Goal: Information Seeking & Learning: Learn about a topic

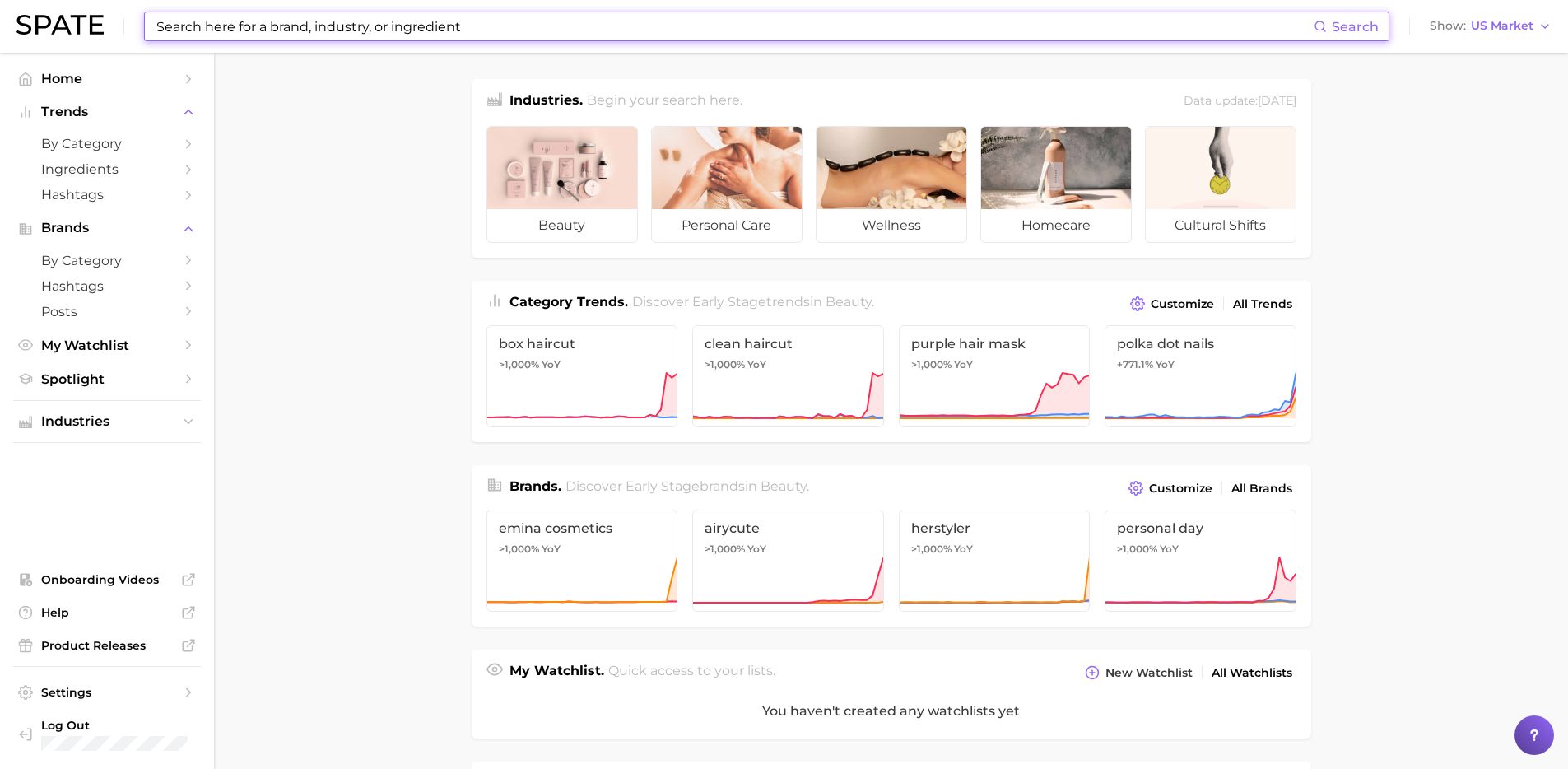
click at [352, 26] on input at bounding box center [734, 26] width 1159 height 28
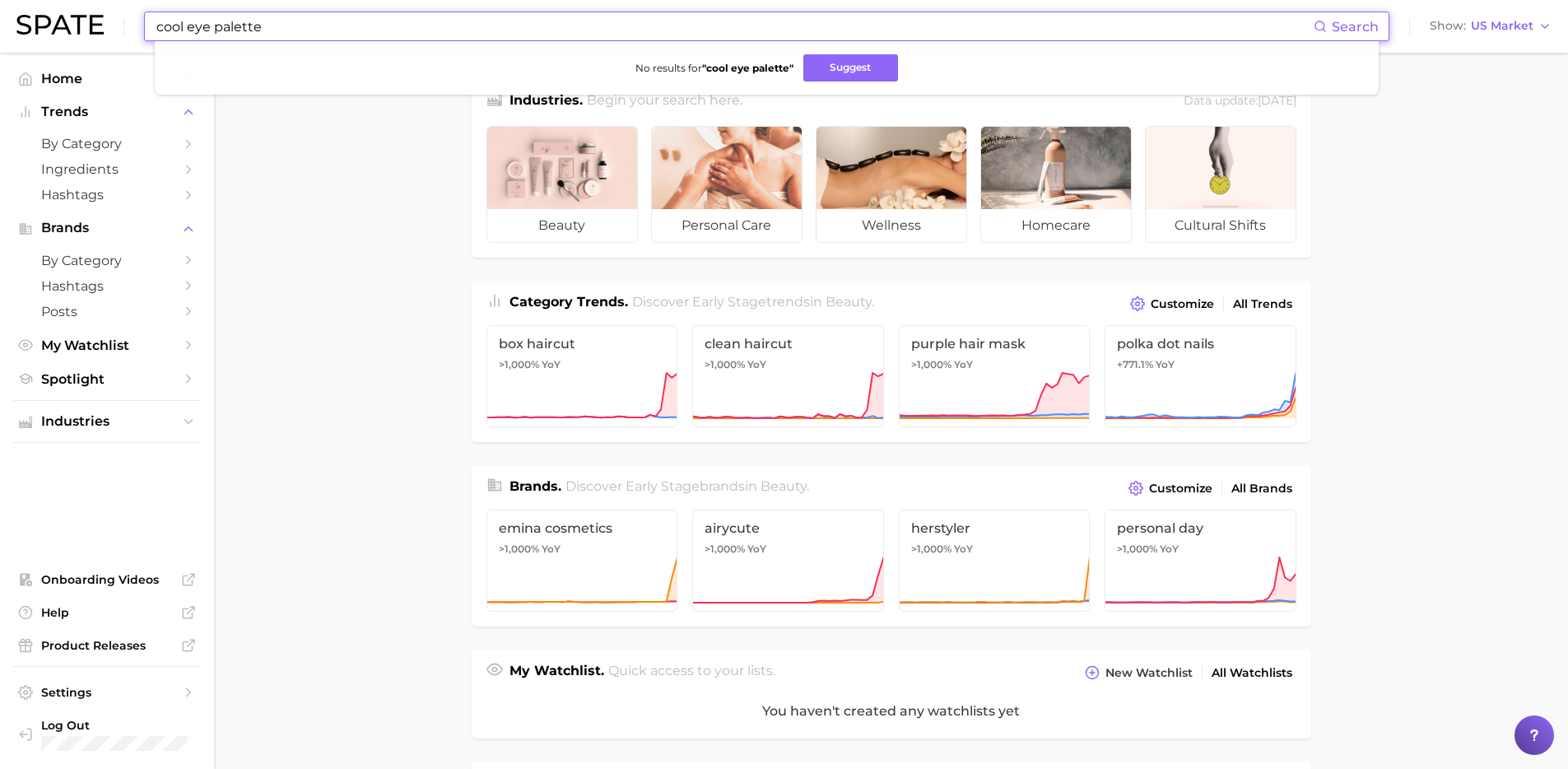
drag, startPoint x: 247, startPoint y: 31, endPoint x: 90, endPoint y: 21, distance: 157.3
click at [90, 21] on div "cool eye palette Search No results for " cool eye palette " Suggest Show US Mar…" at bounding box center [784, 26] width 1535 height 53
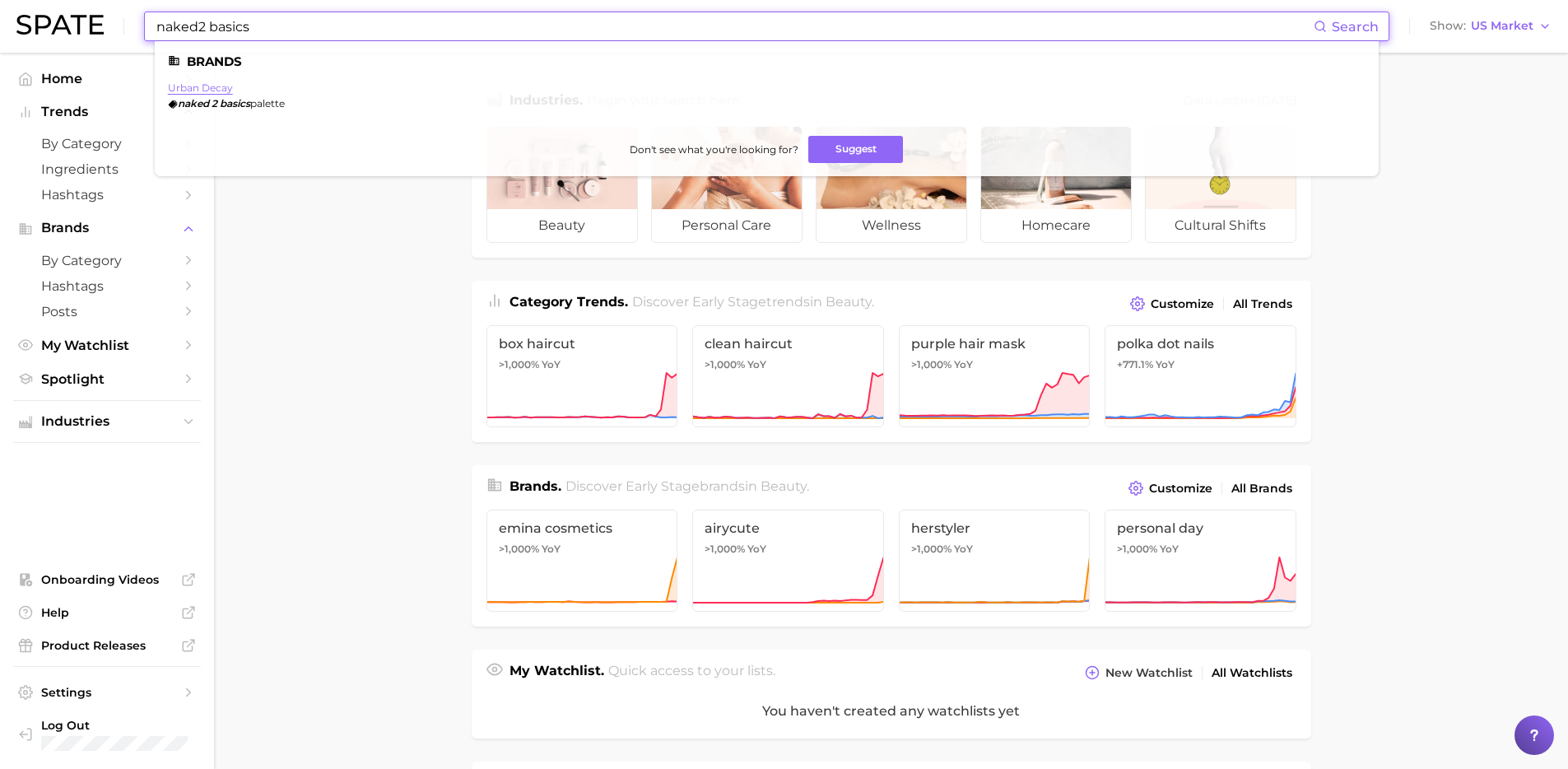
type input "naked2 basics"
click at [209, 88] on link "urban decay" at bounding box center [199, 88] width 65 height 12
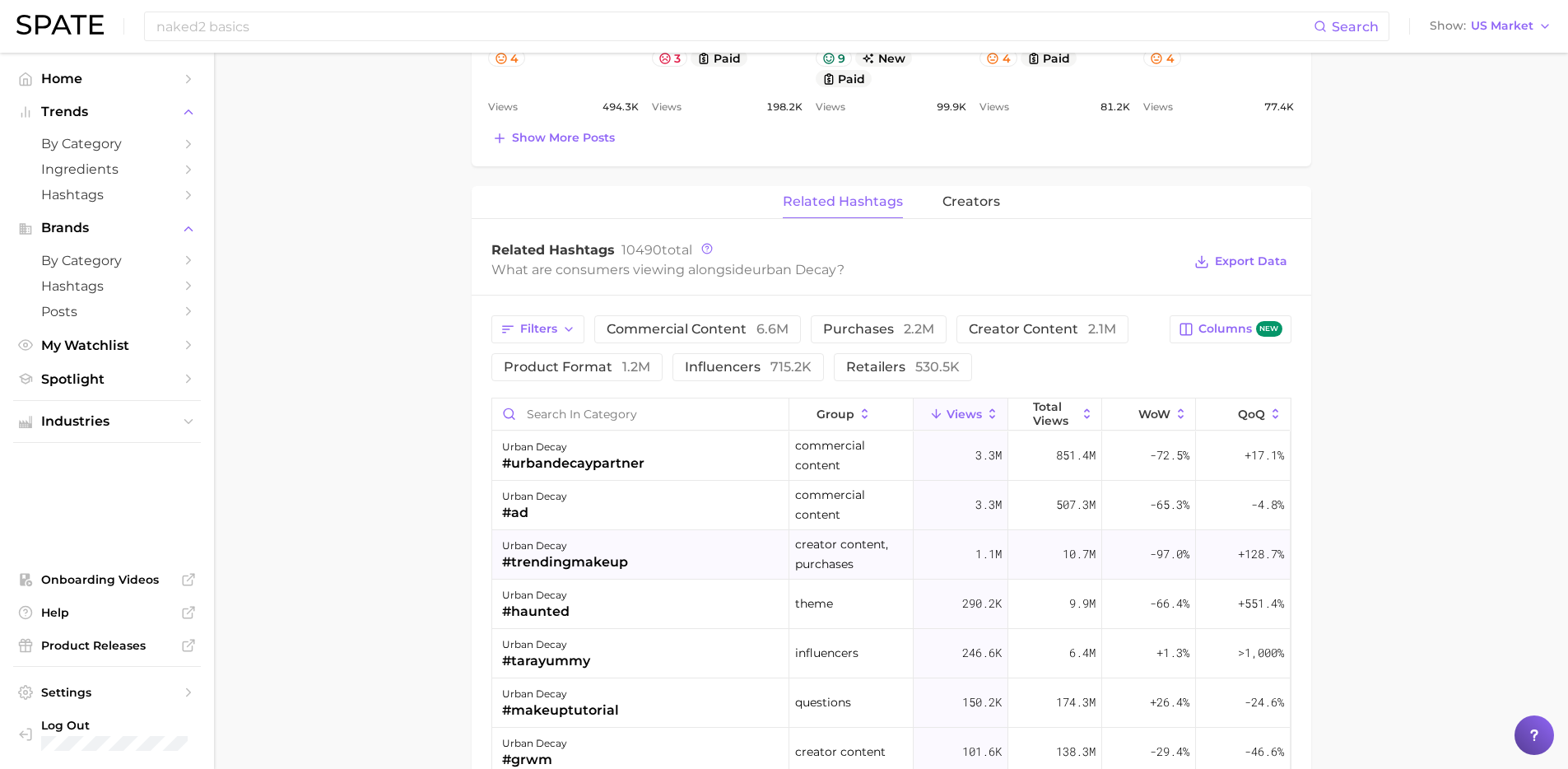
click at [597, 560] on div "#trendingmakeup" at bounding box center [565, 563] width 126 height 20
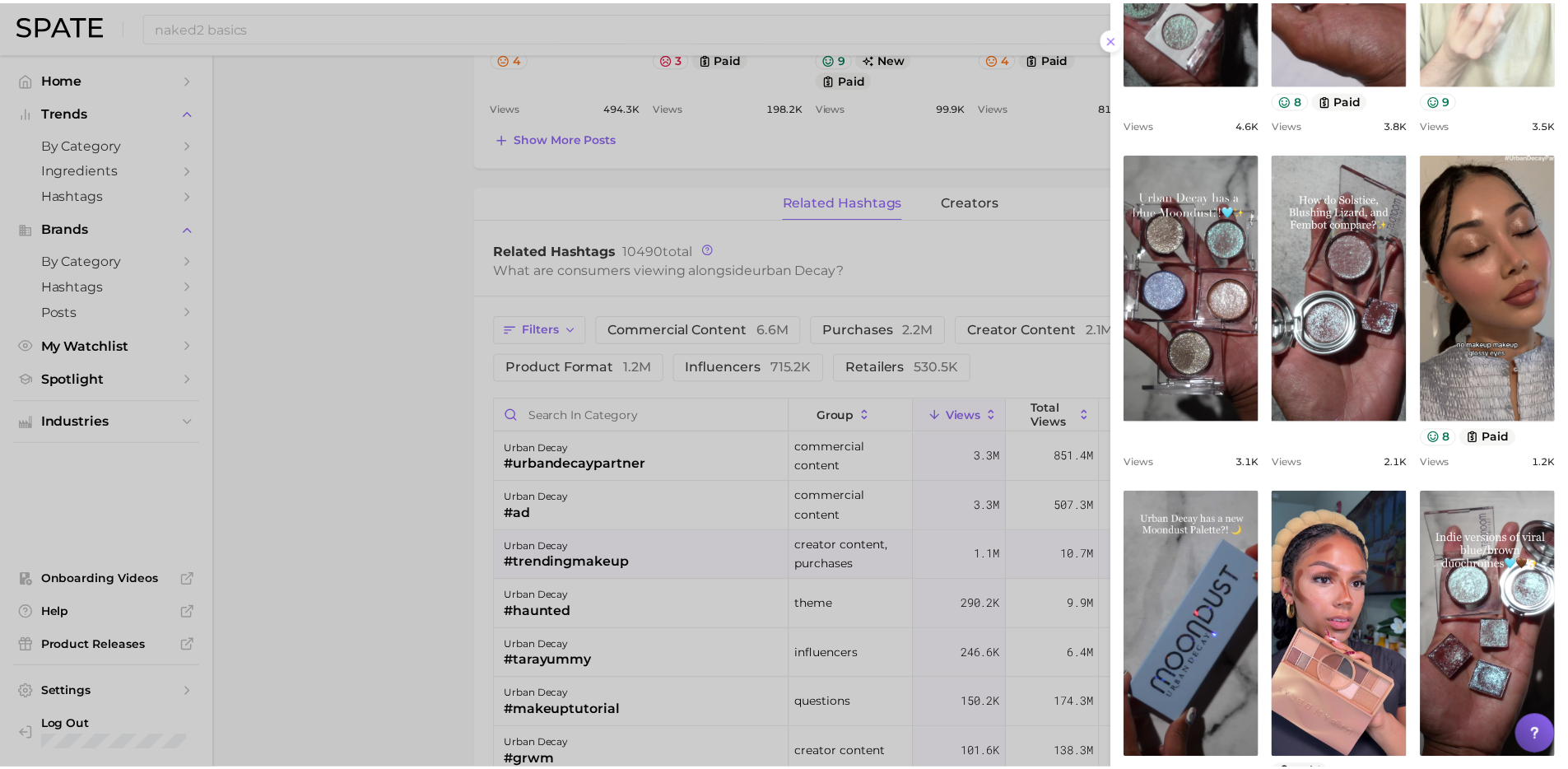
scroll to position [463, 0]
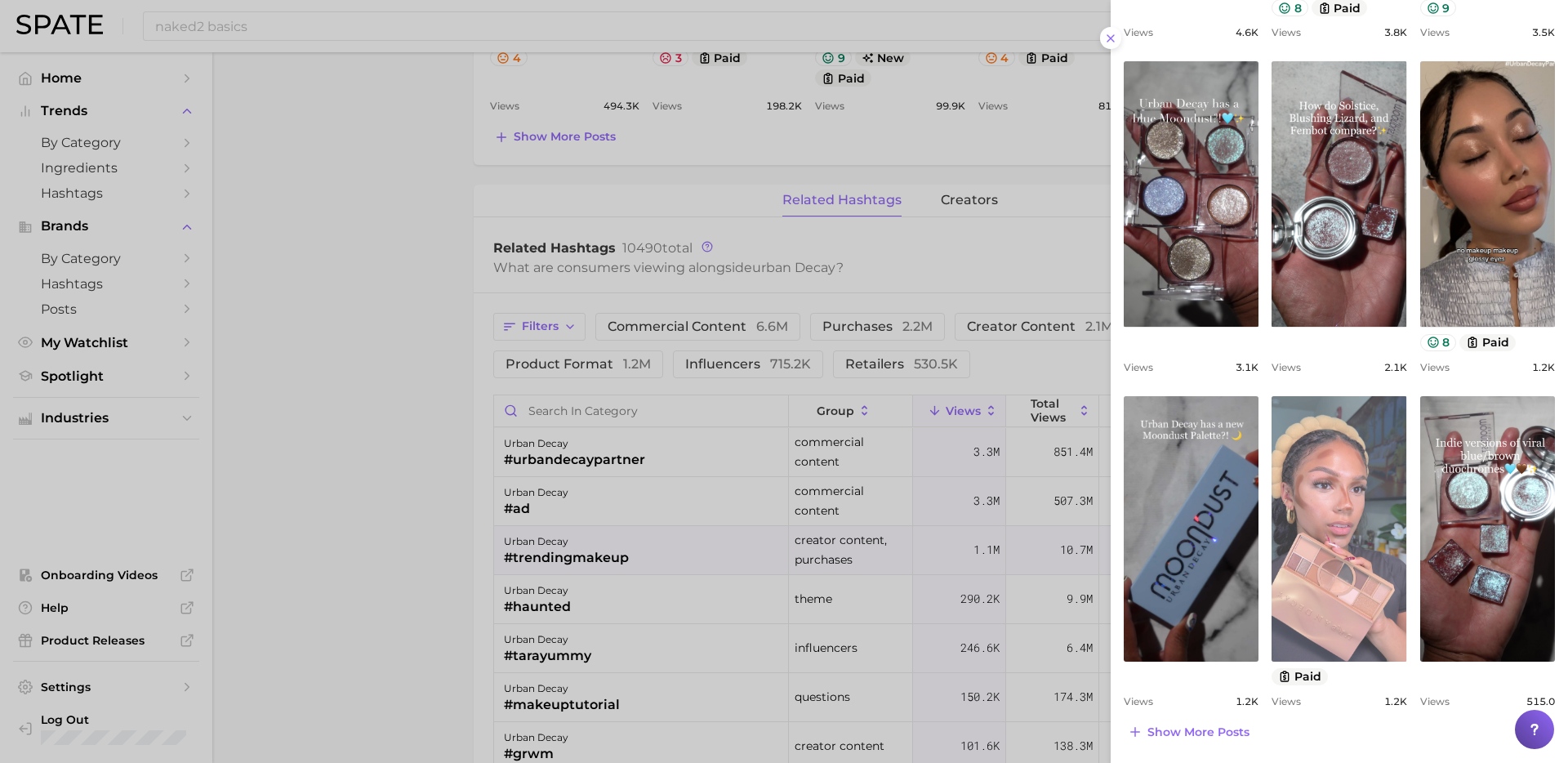
click at [1325, 509] on link "view post on TikTok" at bounding box center [1339, 528] width 135 height 265
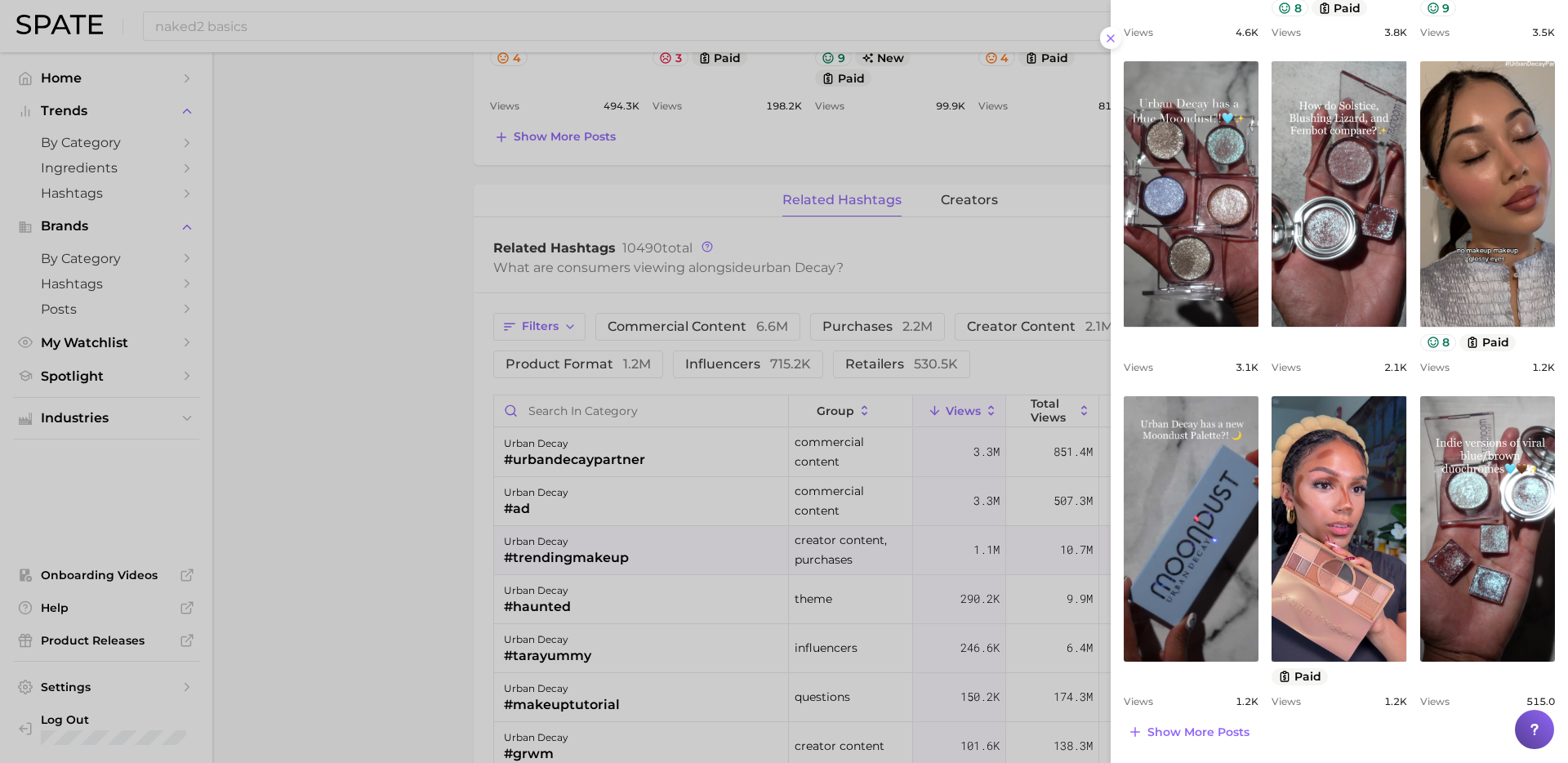
click at [356, 465] on div at bounding box center [784, 381] width 1568 height 763
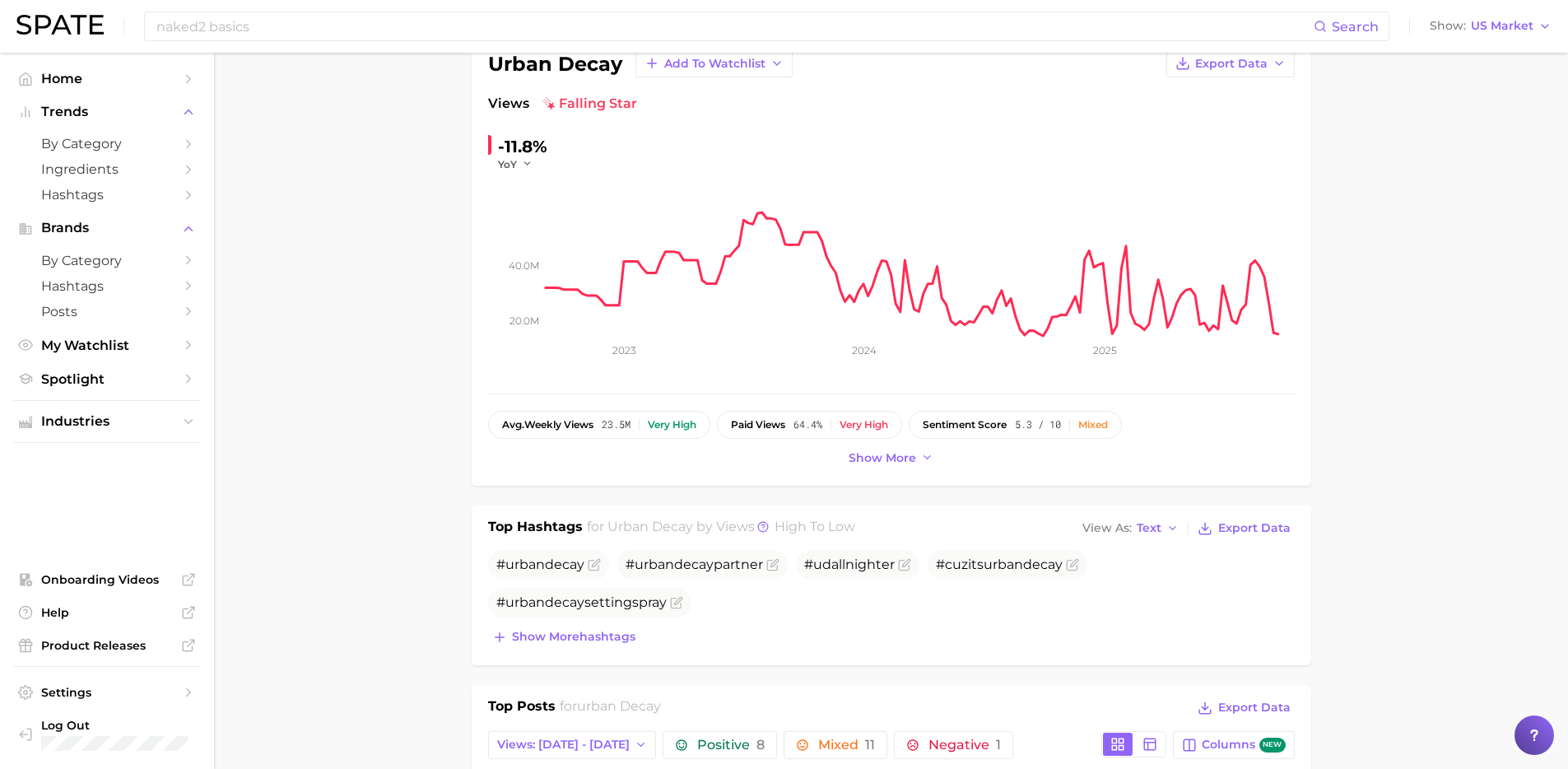
scroll to position [0, 0]
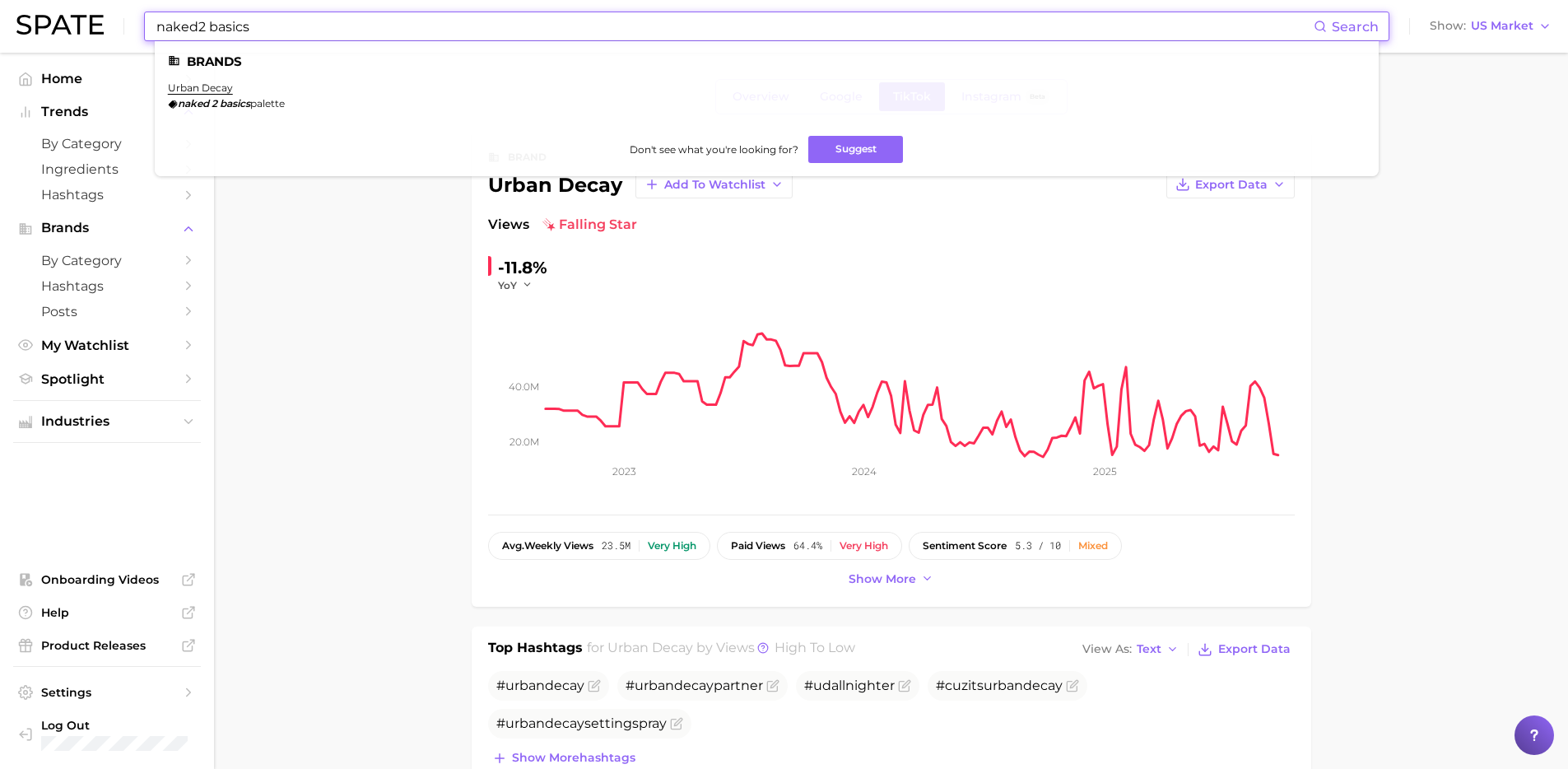
drag, startPoint x: 224, startPoint y: 30, endPoint x: 30, endPoint y: 7, distance: 195.4
click at [30, 7] on div "naked2 basics Search Brands urban decay naked 2 basics palette Don't see what y…" at bounding box center [784, 26] width 1535 height 53
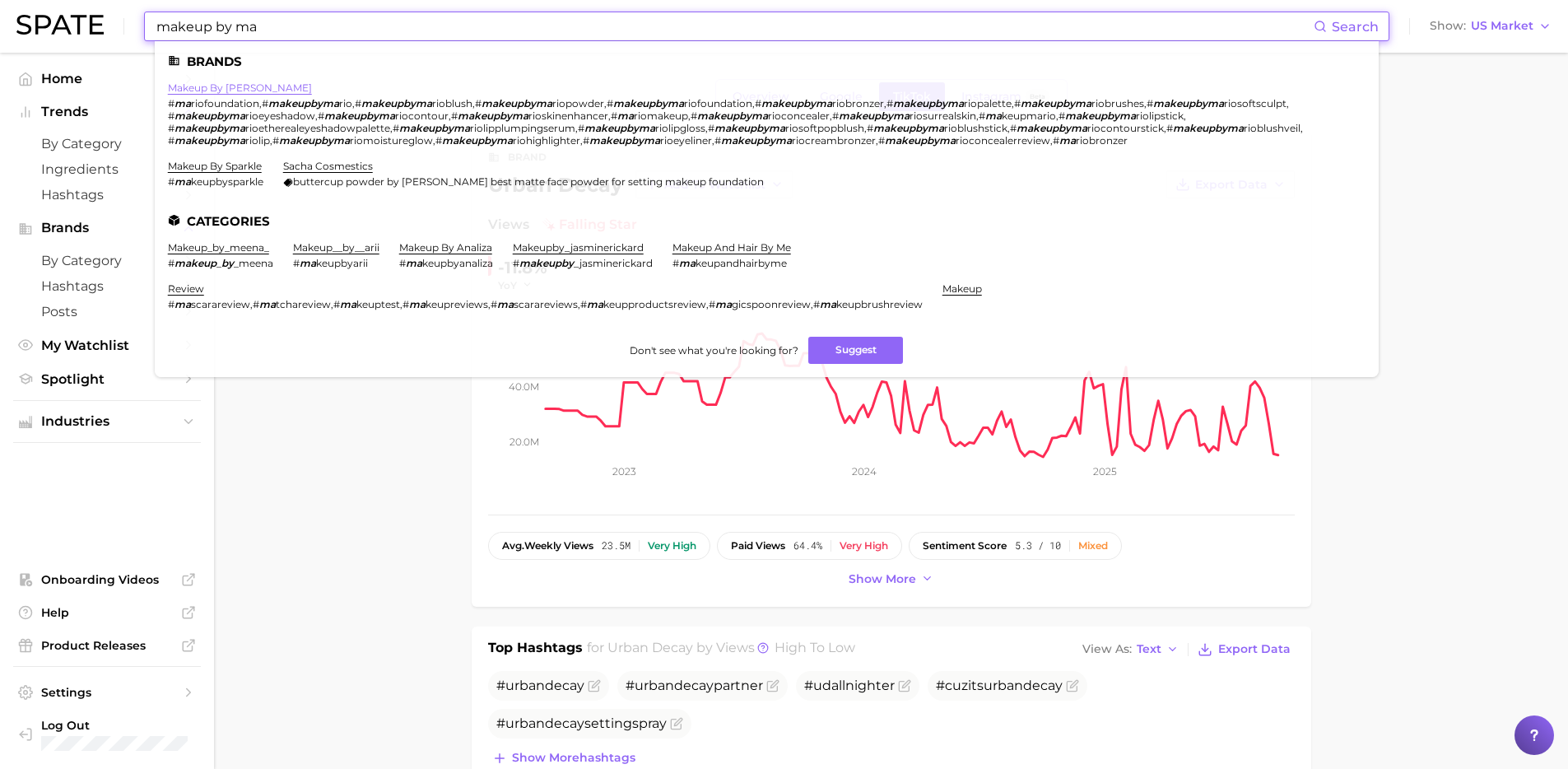
type input "makeup by ma"
click at [222, 92] on link "makeup by [PERSON_NAME]" at bounding box center [239, 88] width 144 height 12
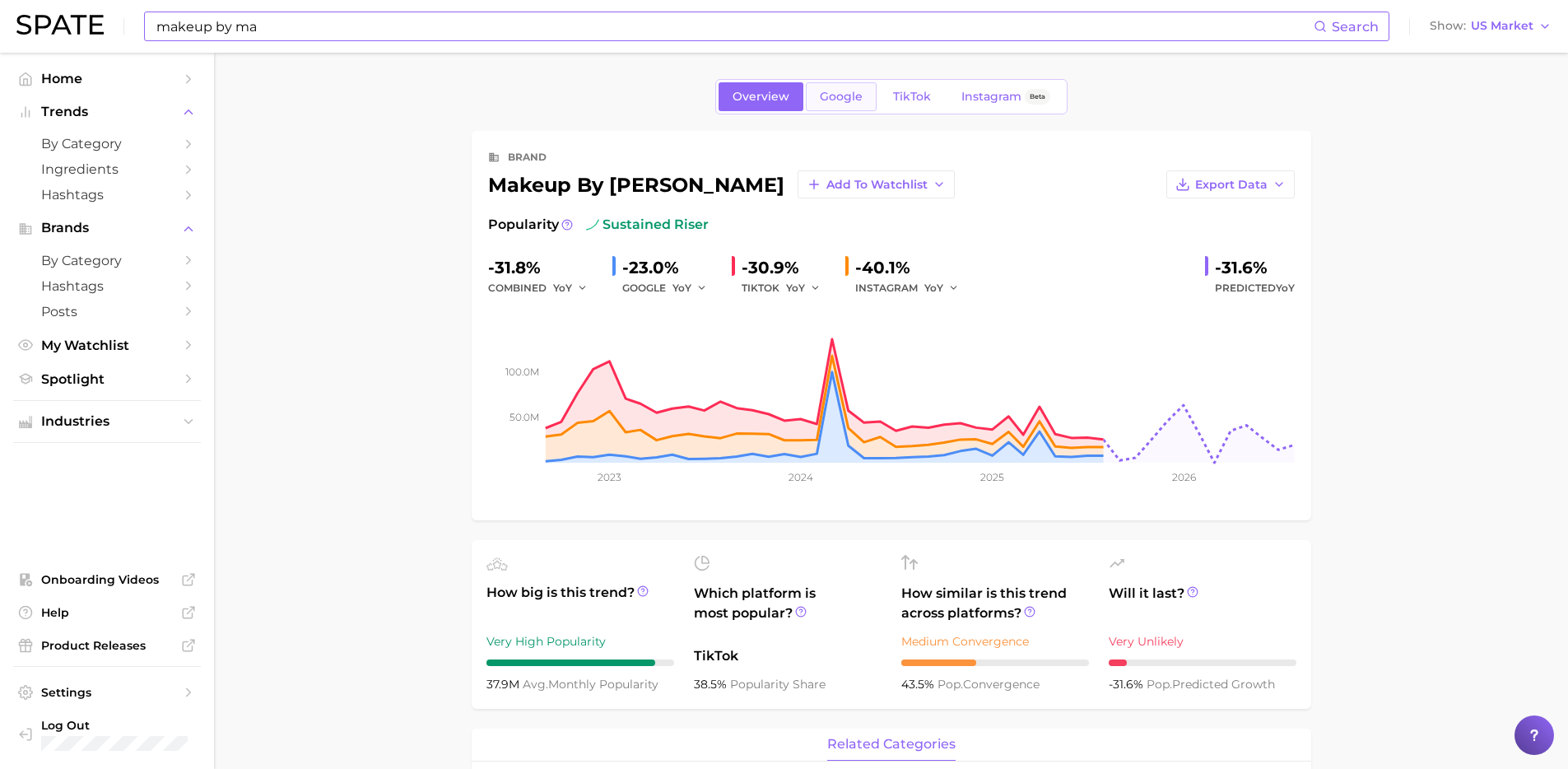
click at [838, 101] on span "Google" at bounding box center [840, 97] width 43 height 14
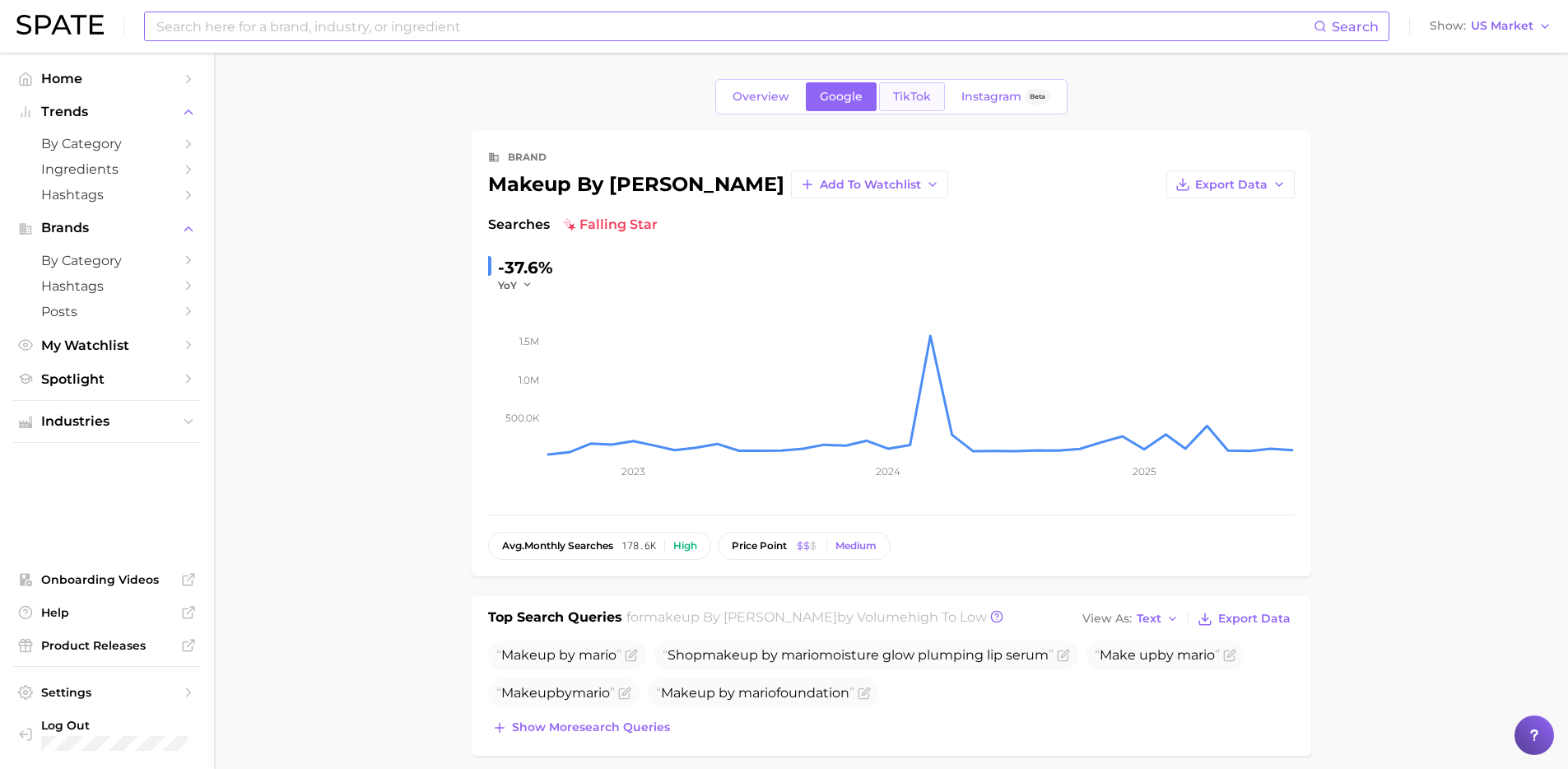
click at [920, 105] on link "TikTok" at bounding box center [912, 97] width 66 height 29
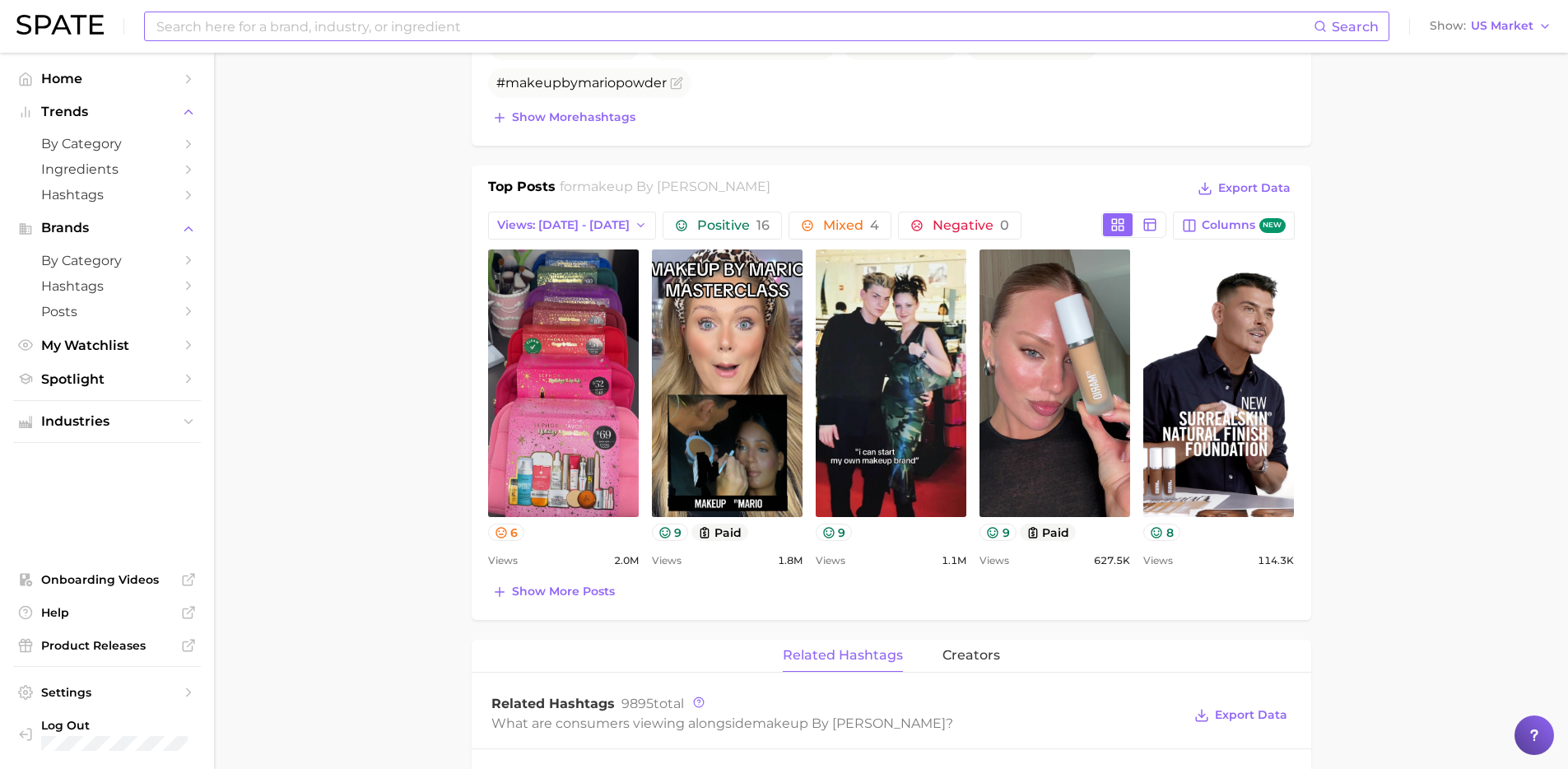
scroll to position [662, 0]
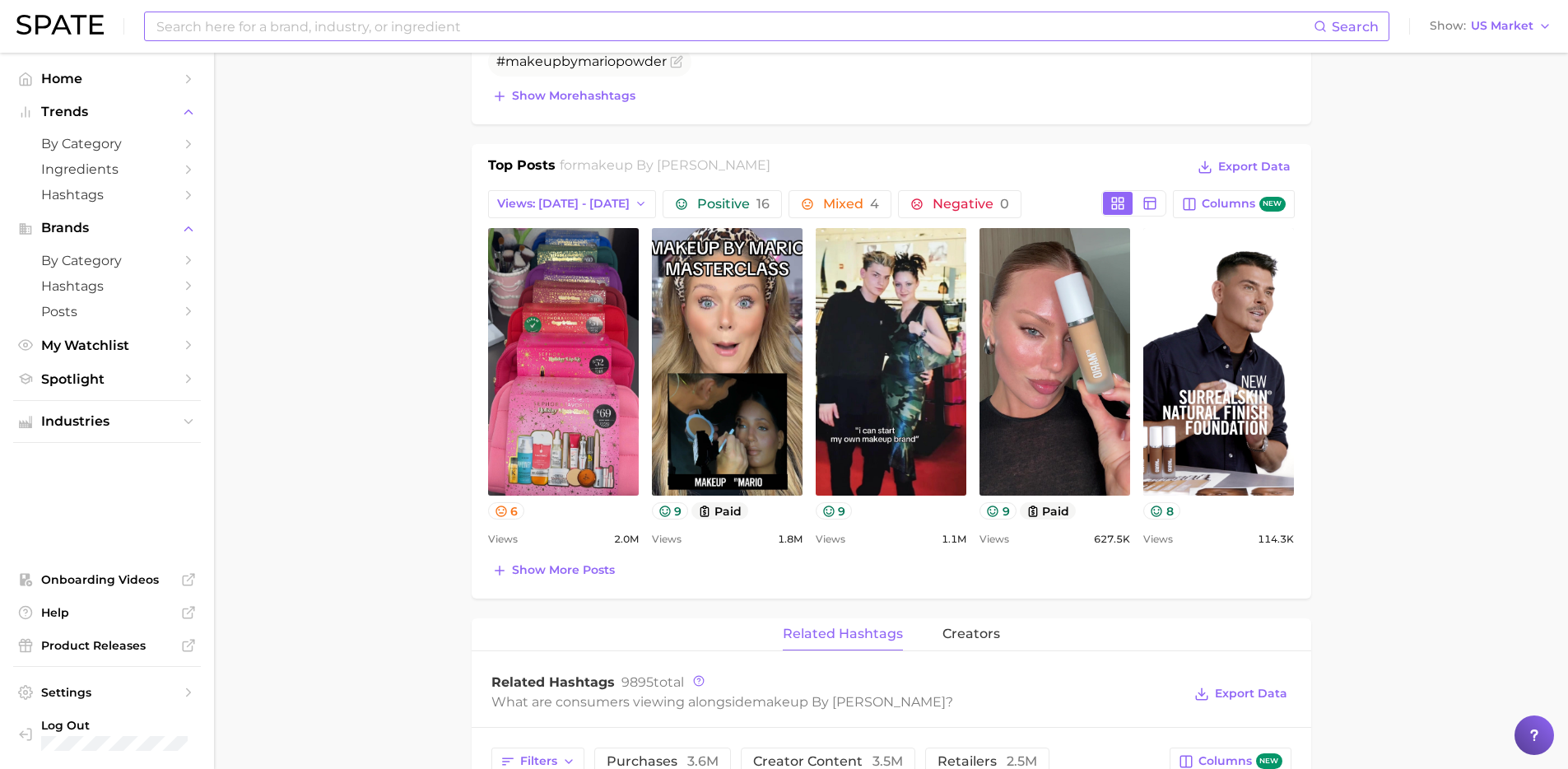
click at [564, 583] on div "Top Posts for makeup by [PERSON_NAME] Export Data Views: [DATE] - [DATE] Positi…" at bounding box center [891, 371] width 839 height 455
click at [564, 575] on span "Show more posts" at bounding box center [563, 571] width 103 height 14
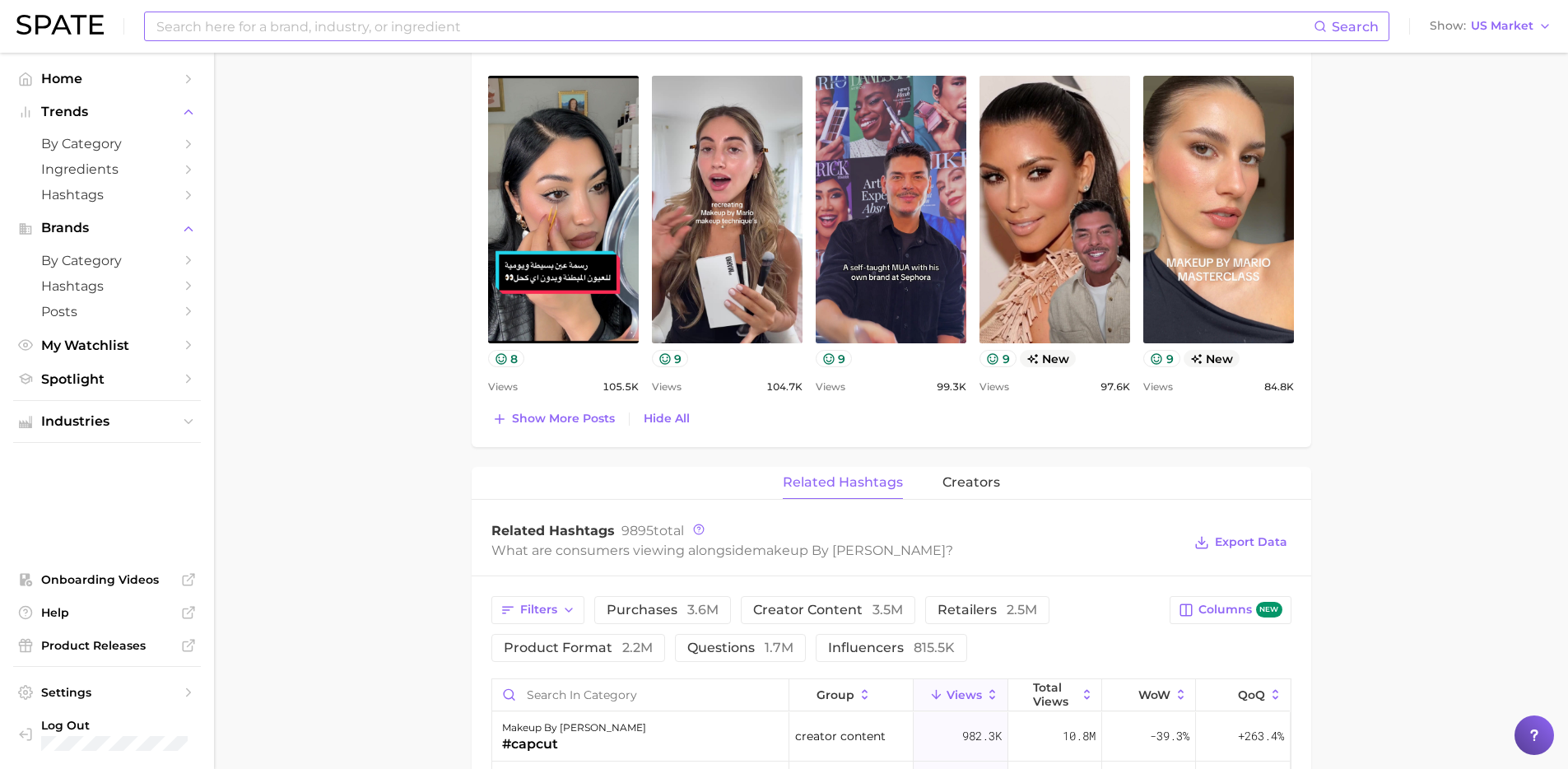
scroll to position [1177, 0]
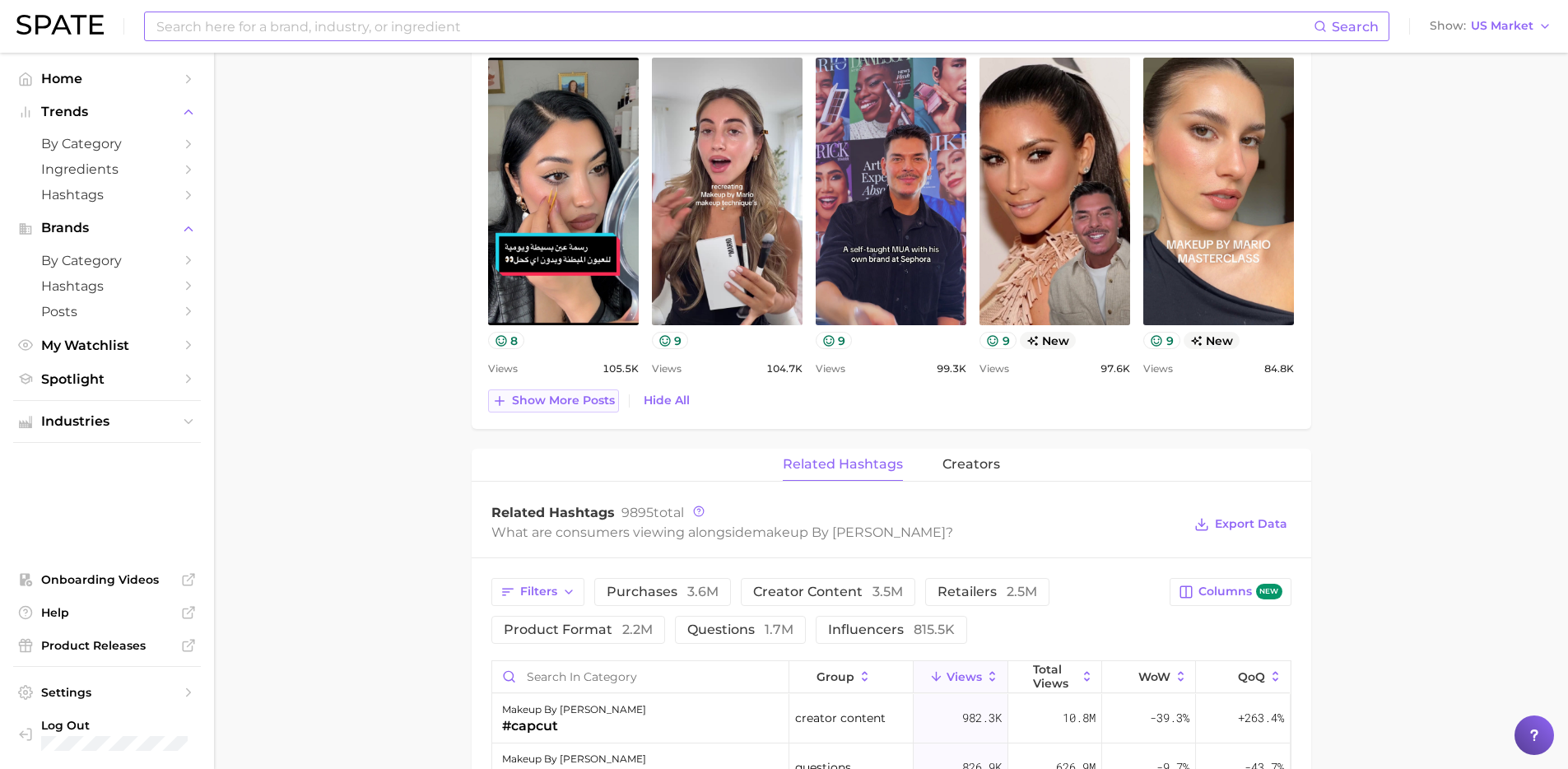
click at [549, 404] on span "Show more posts" at bounding box center [563, 401] width 103 height 14
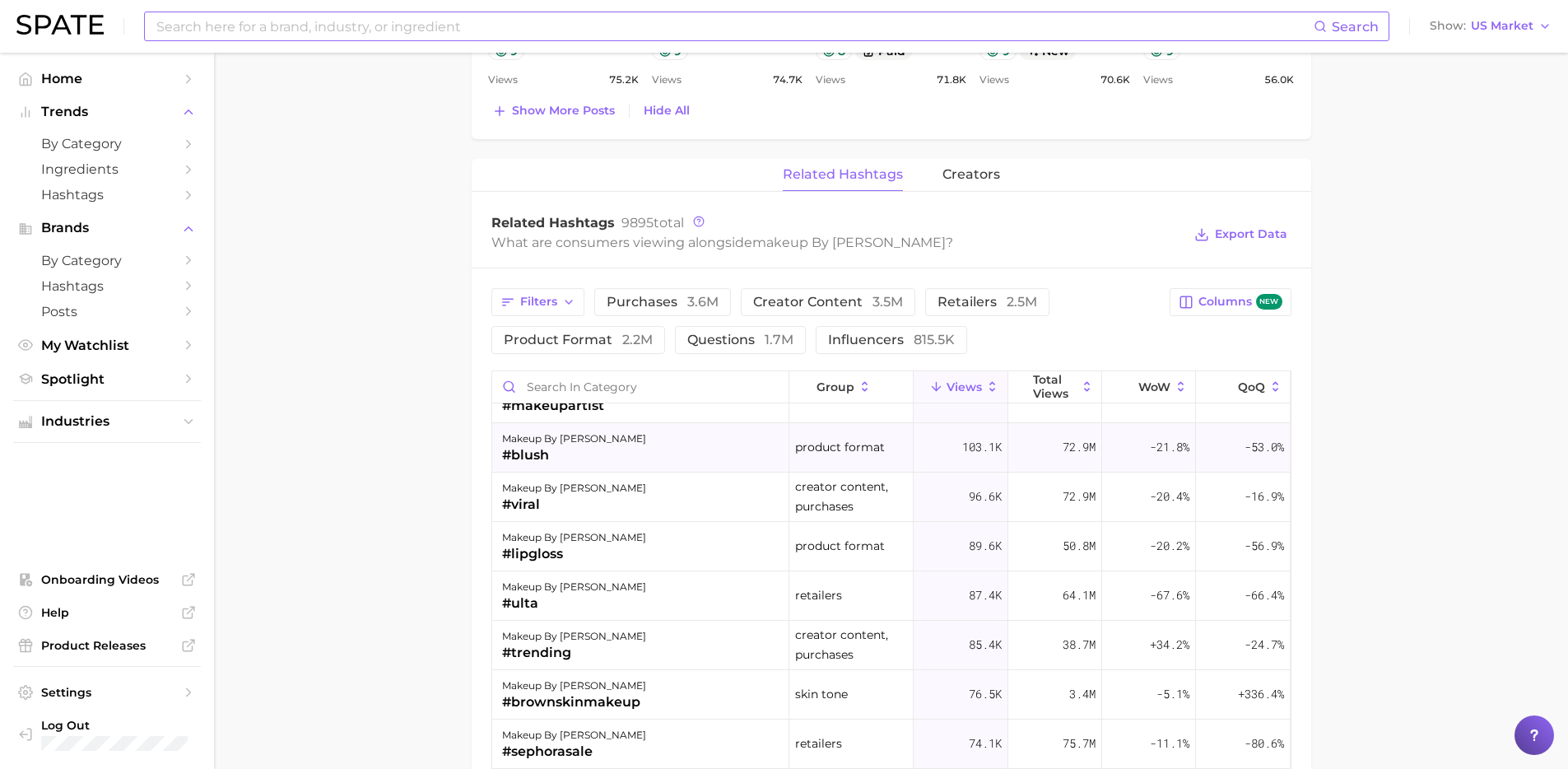
scroll to position [1036, 0]
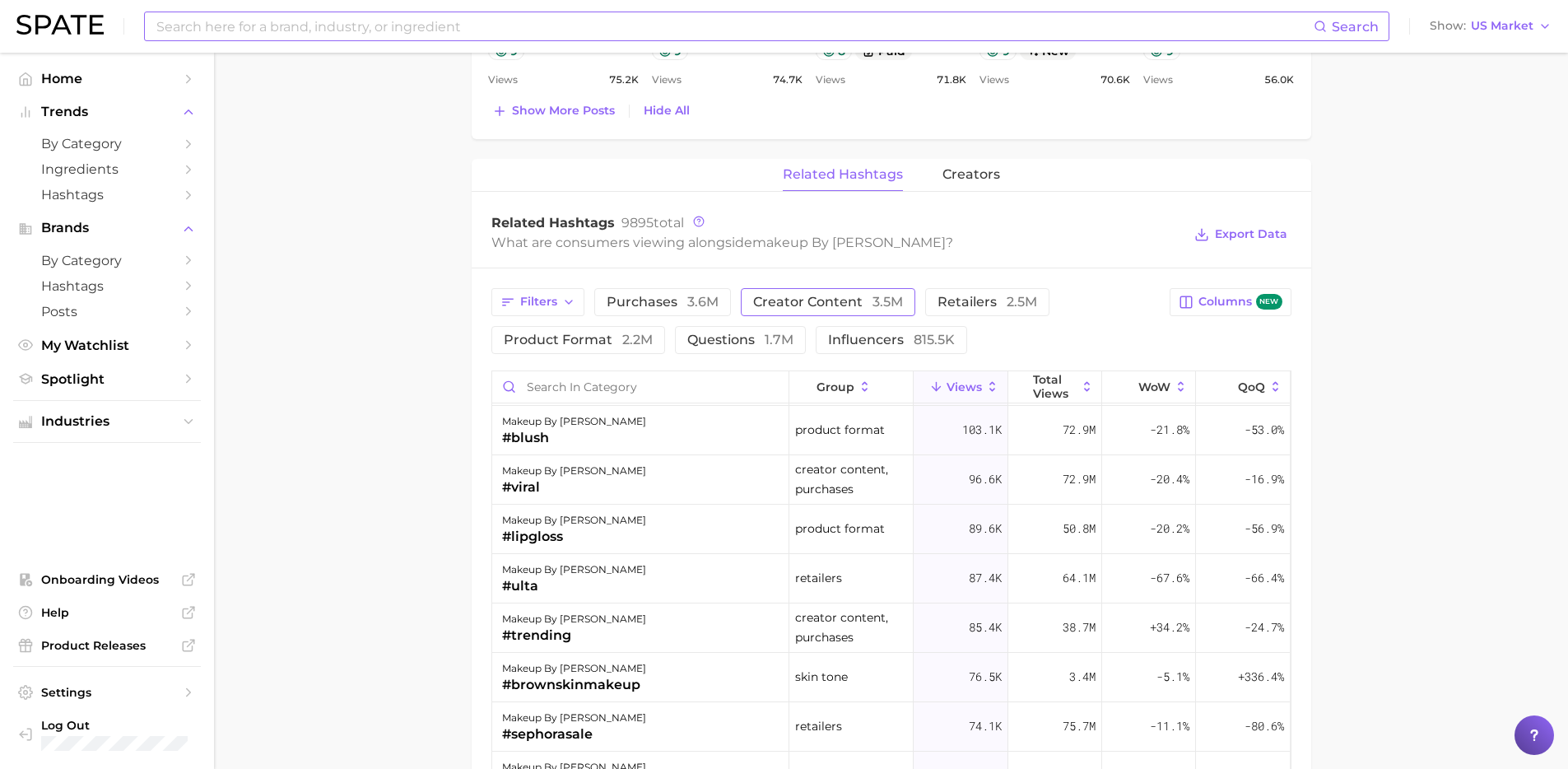
click at [836, 300] on span "creator content 3.5m" at bounding box center [827, 301] width 150 height 13
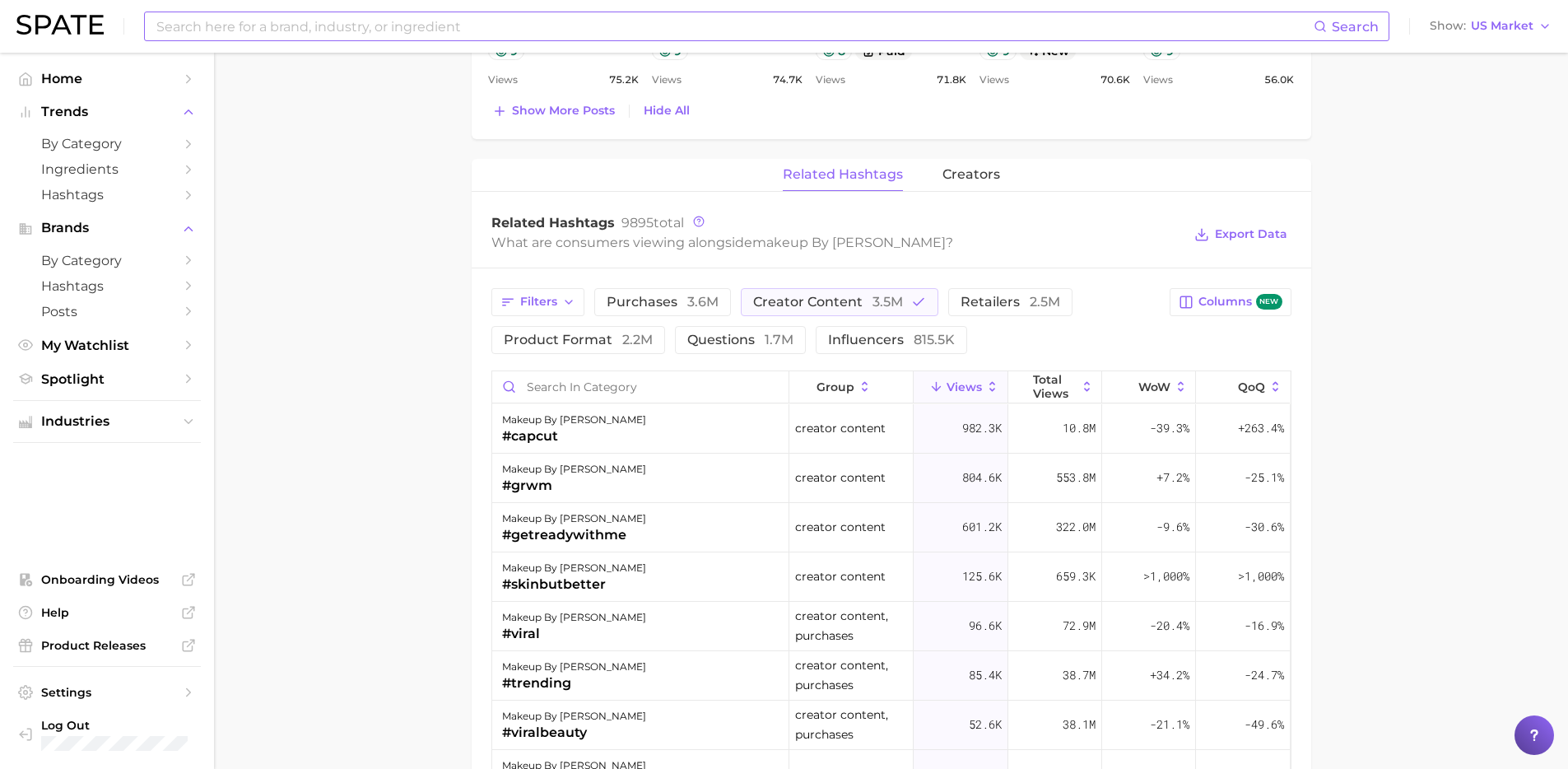
scroll to position [0, 0]
